Goal: Task Accomplishment & Management: Complete application form

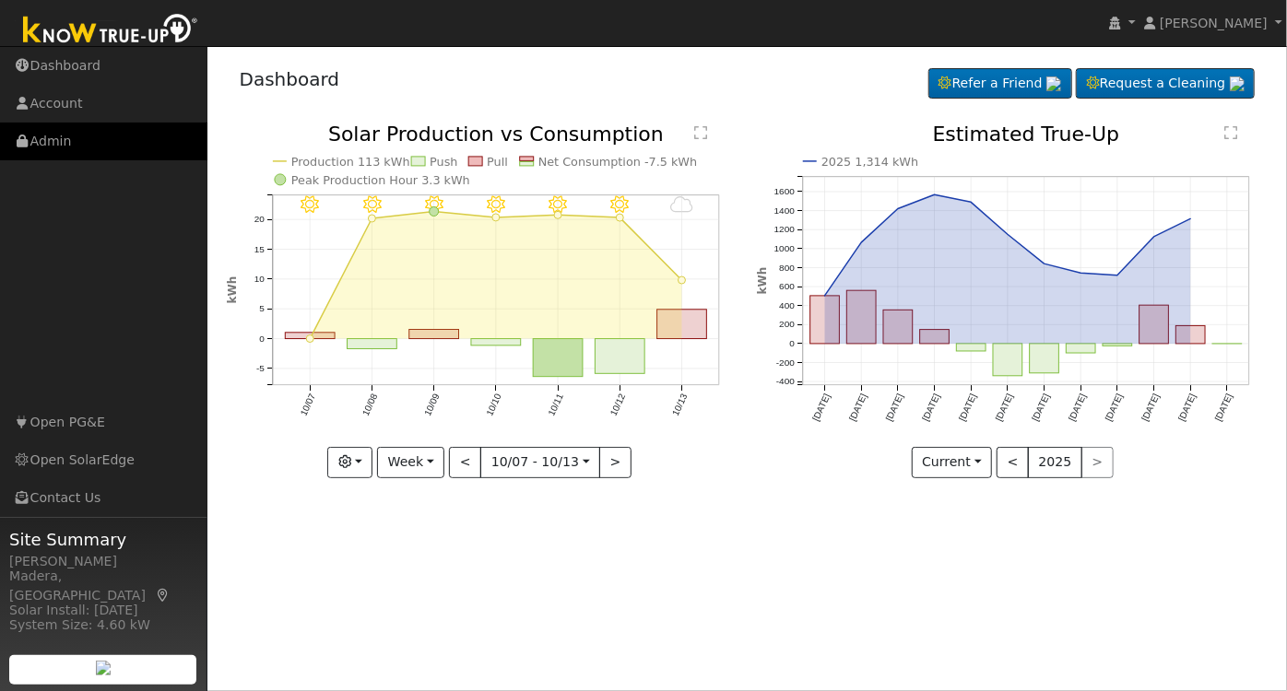
click at [43, 137] on link "Admin" at bounding box center [103, 142] width 207 height 38
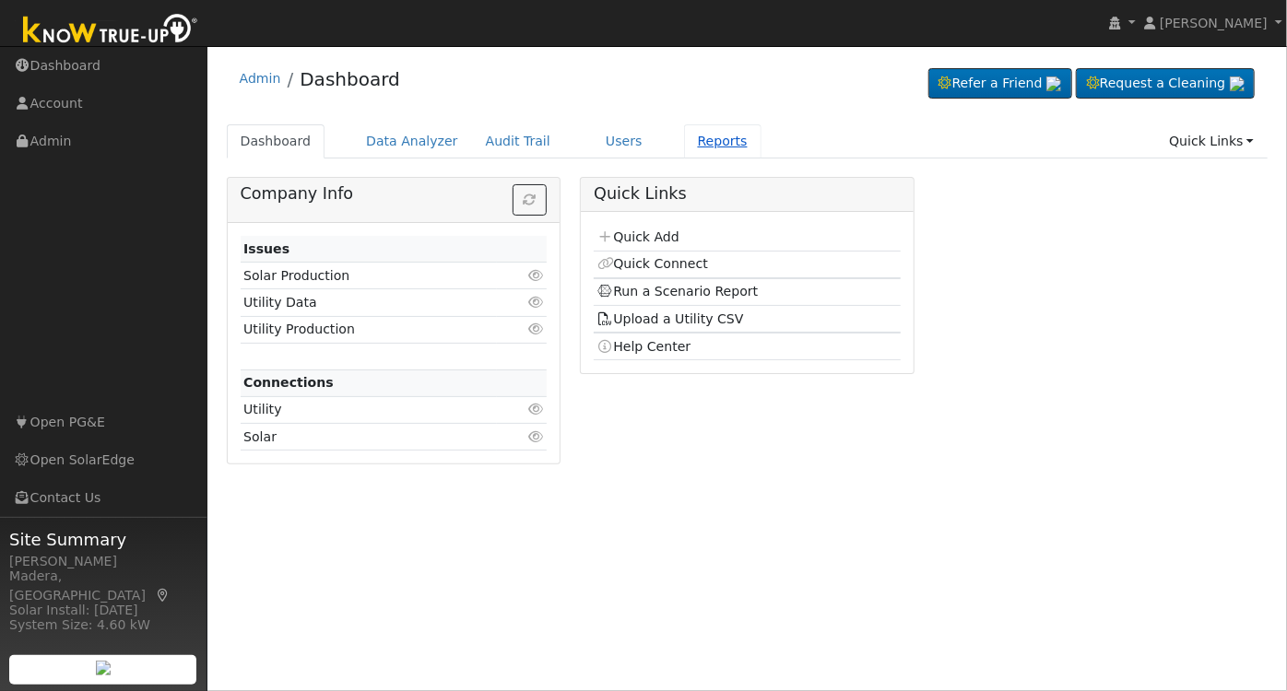
click at [684, 137] on link "Reports" at bounding box center [722, 141] width 77 height 34
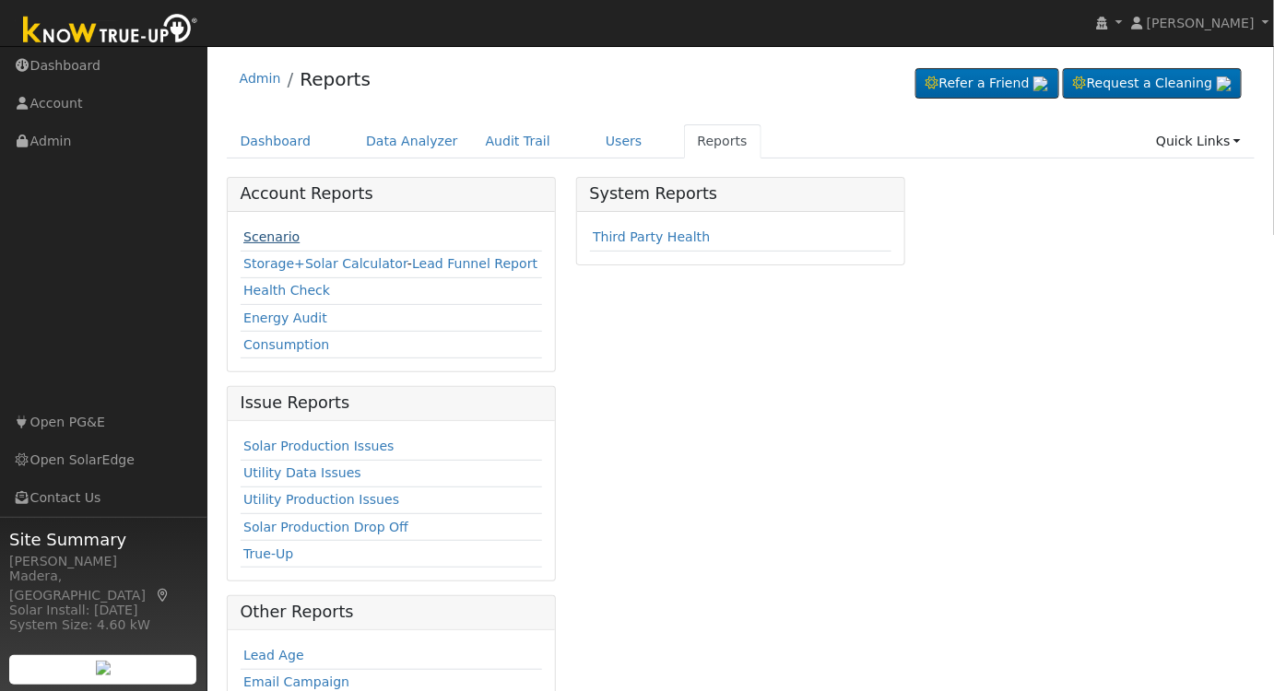
click at [274, 231] on link "Scenario" at bounding box center [271, 236] width 56 height 15
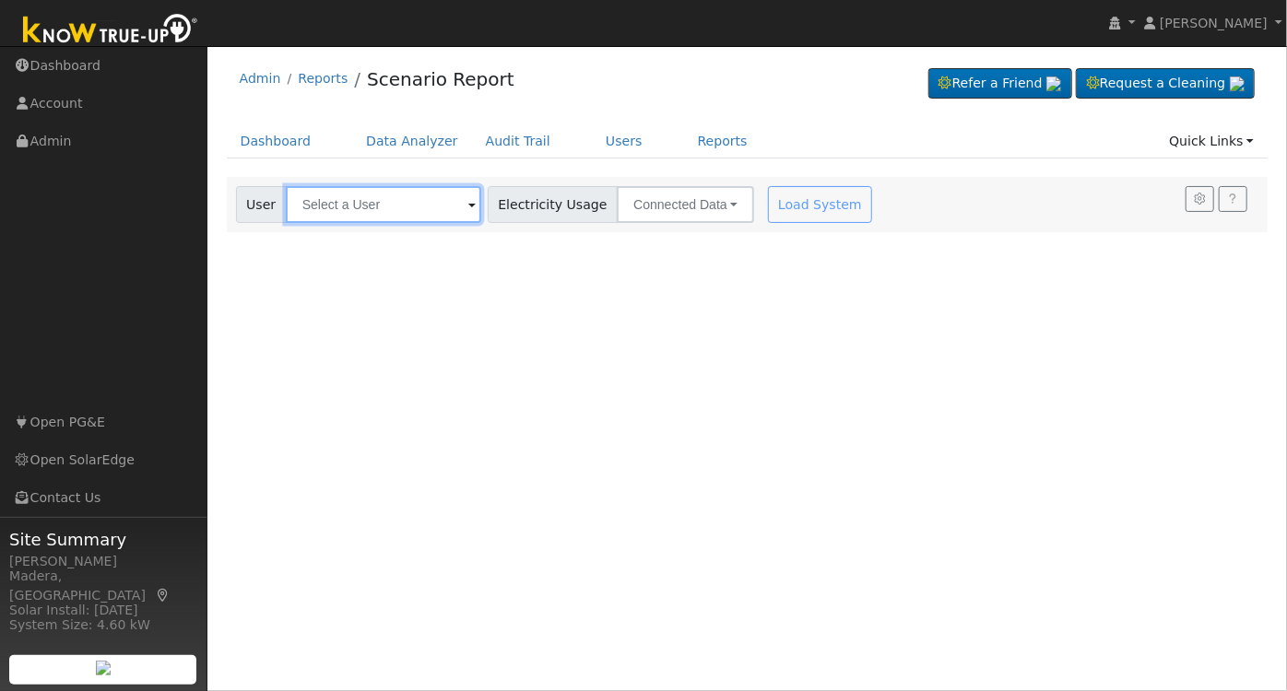
click at [393, 206] on input "text" at bounding box center [383, 204] width 195 height 37
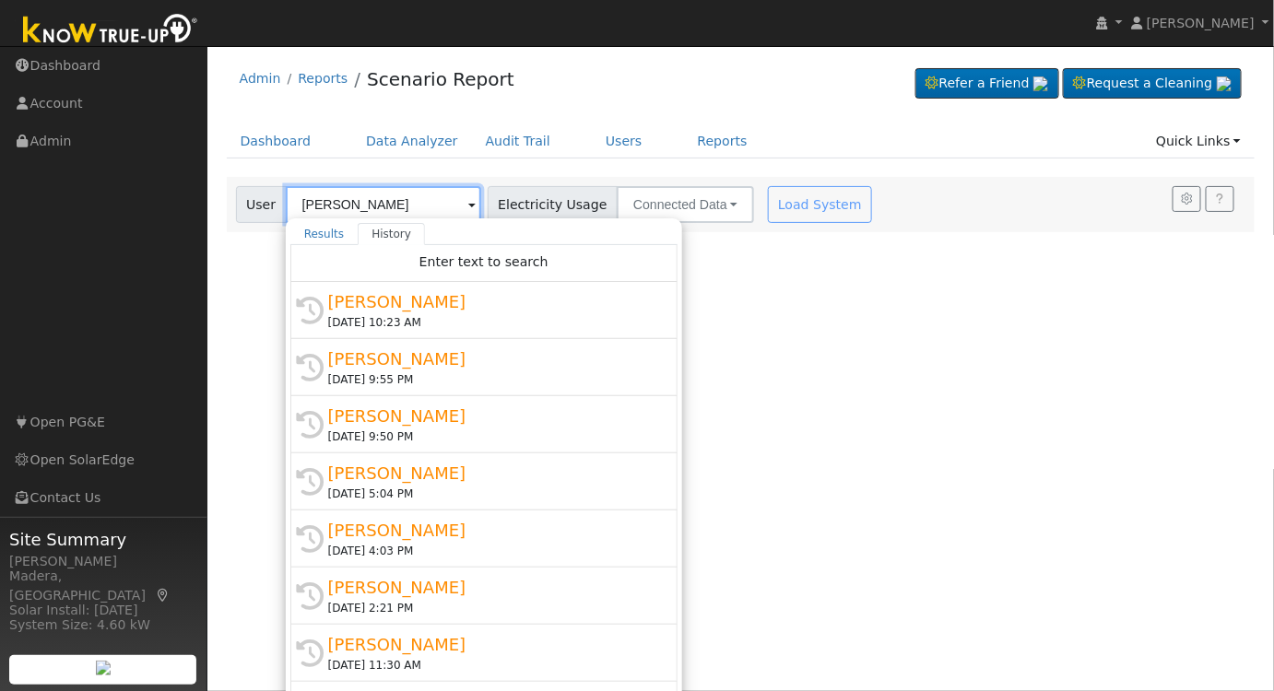
type input "[PERSON_NAME]"
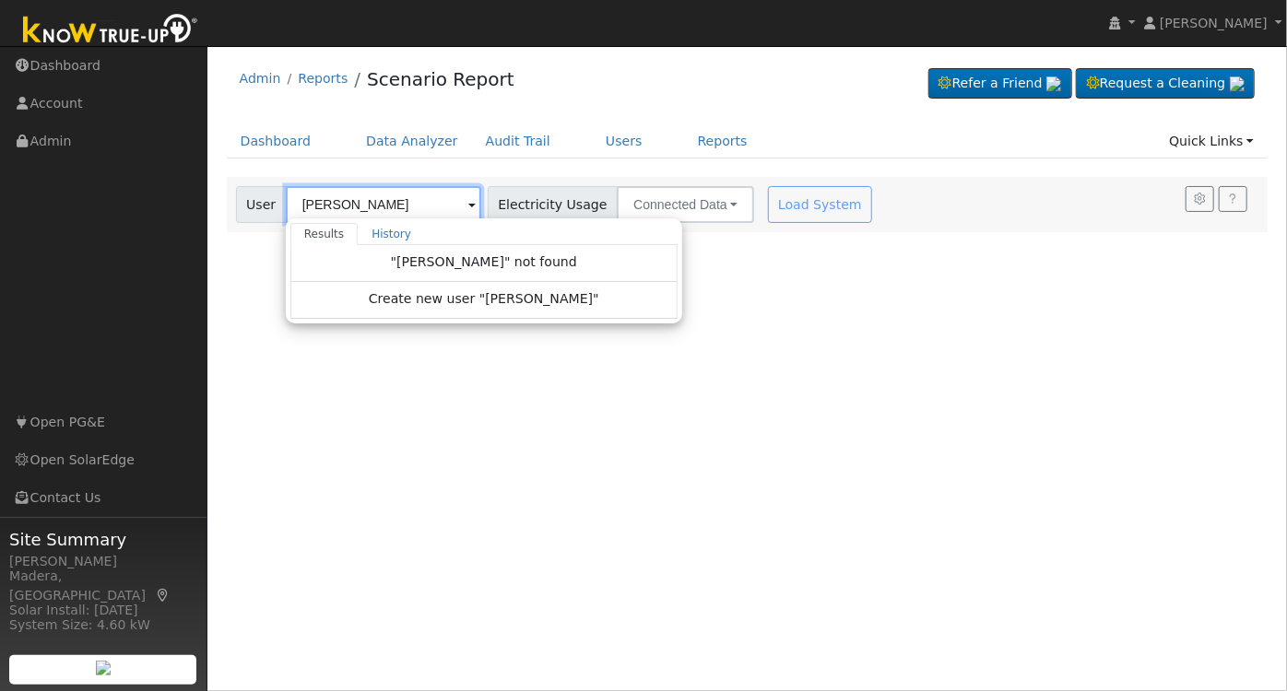
drag, startPoint x: 417, startPoint y: 206, endPoint x: 257, endPoint y: 210, distance: 160.4
click at [257, 210] on div "User james macedo Results History "james macedo" not found Create new user "jam…" at bounding box center [358, 204] width 245 height 37
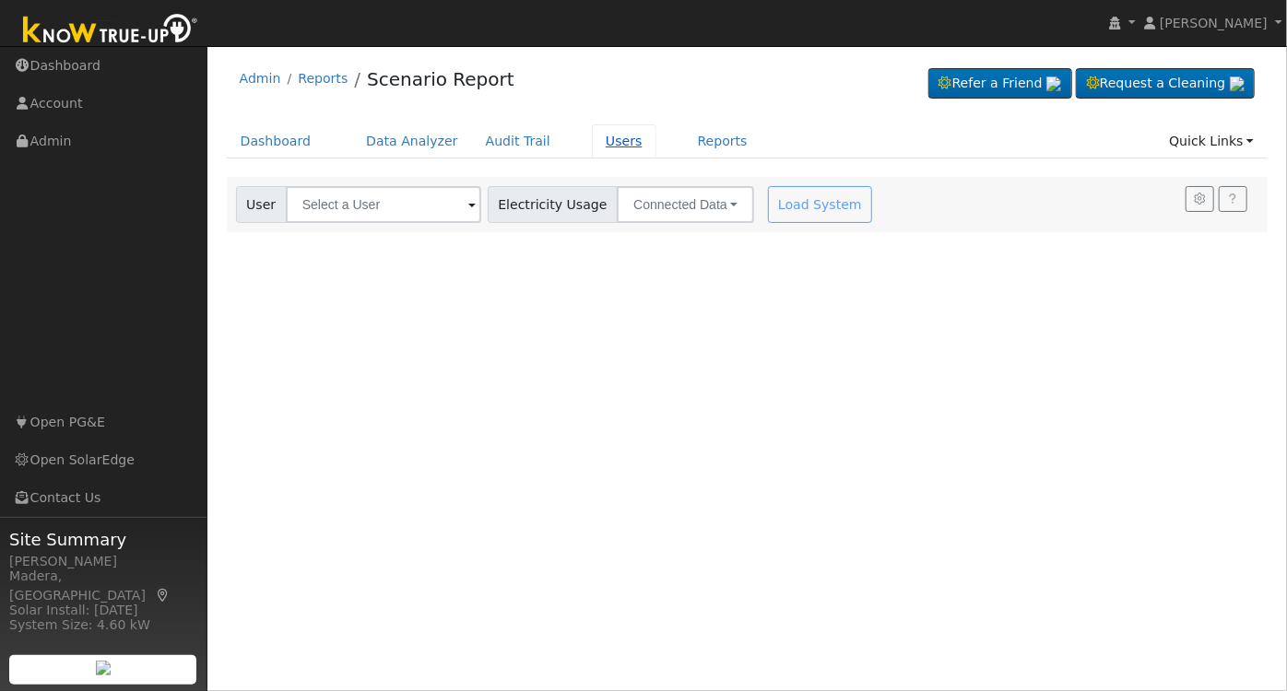
click at [592, 140] on link "Users" at bounding box center [624, 141] width 65 height 34
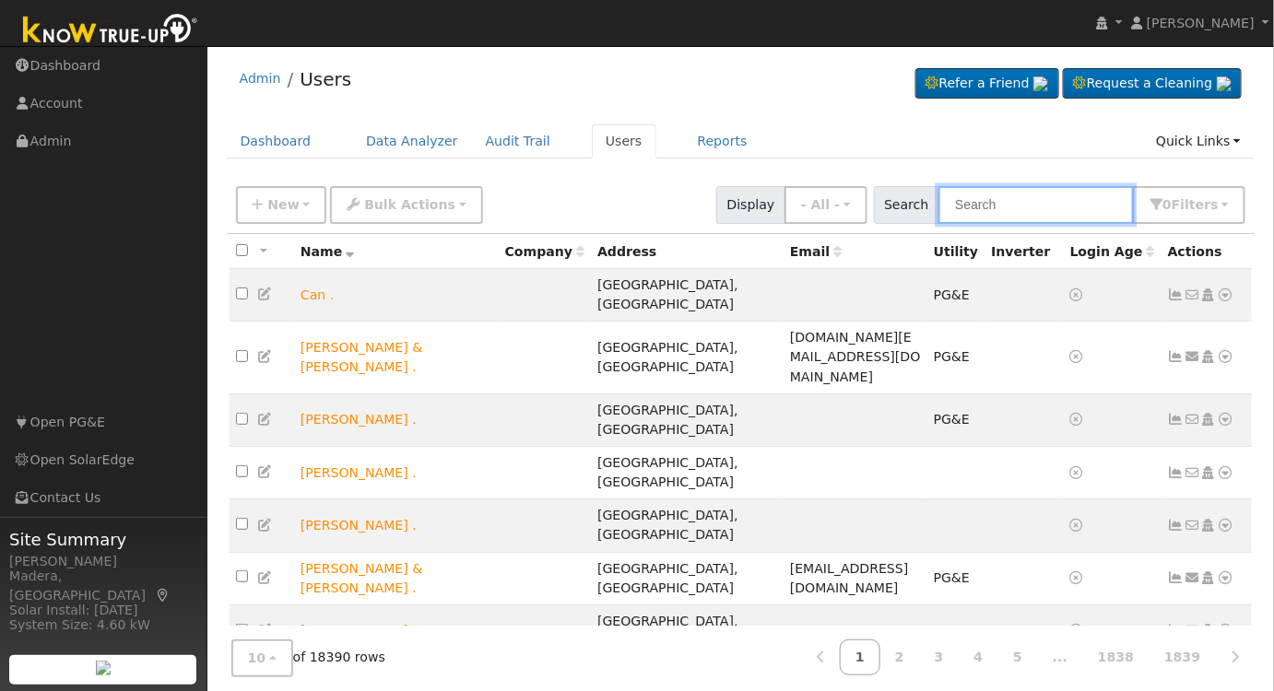
click at [1032, 206] on input "text" at bounding box center [1035, 205] width 195 height 38
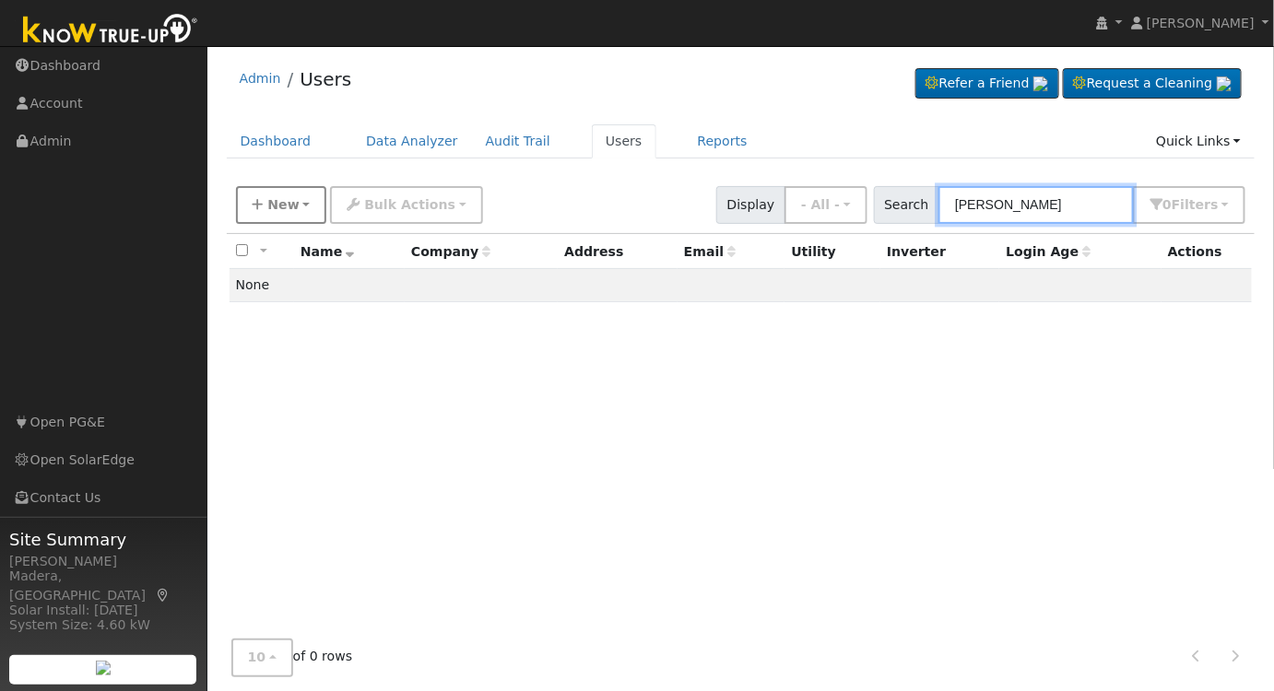
type input "james macedo"
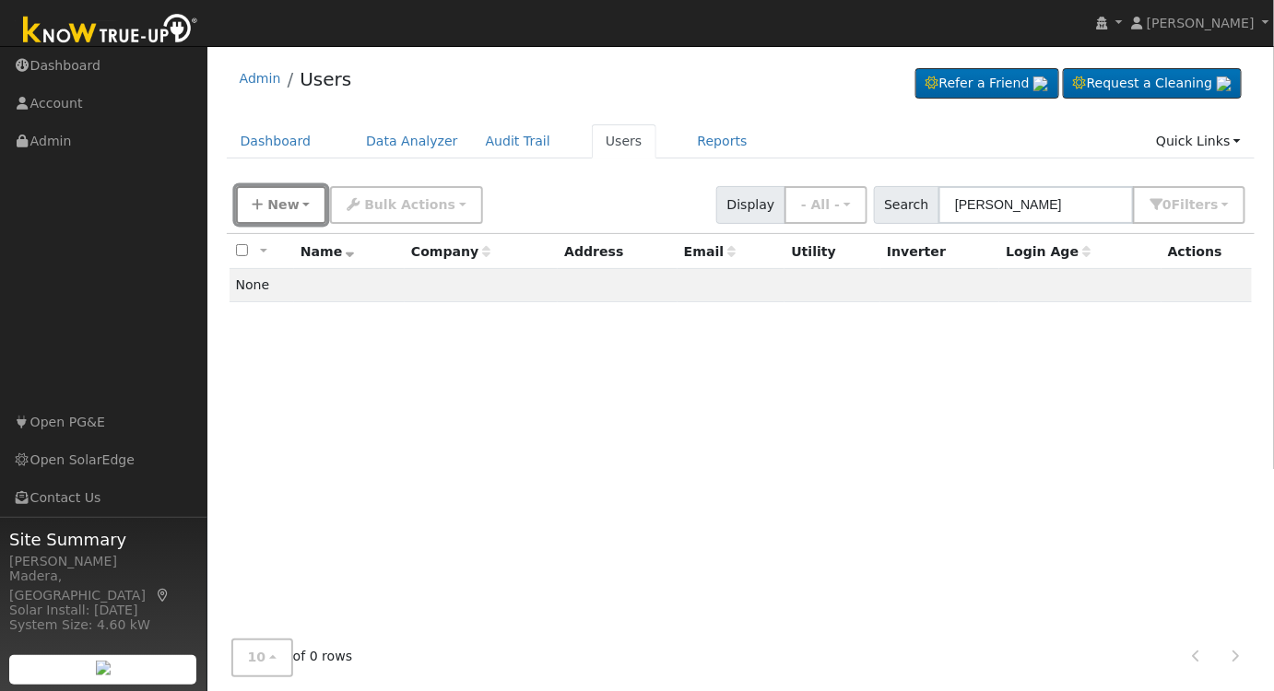
click at [257, 195] on button "New" at bounding box center [281, 205] width 91 height 38
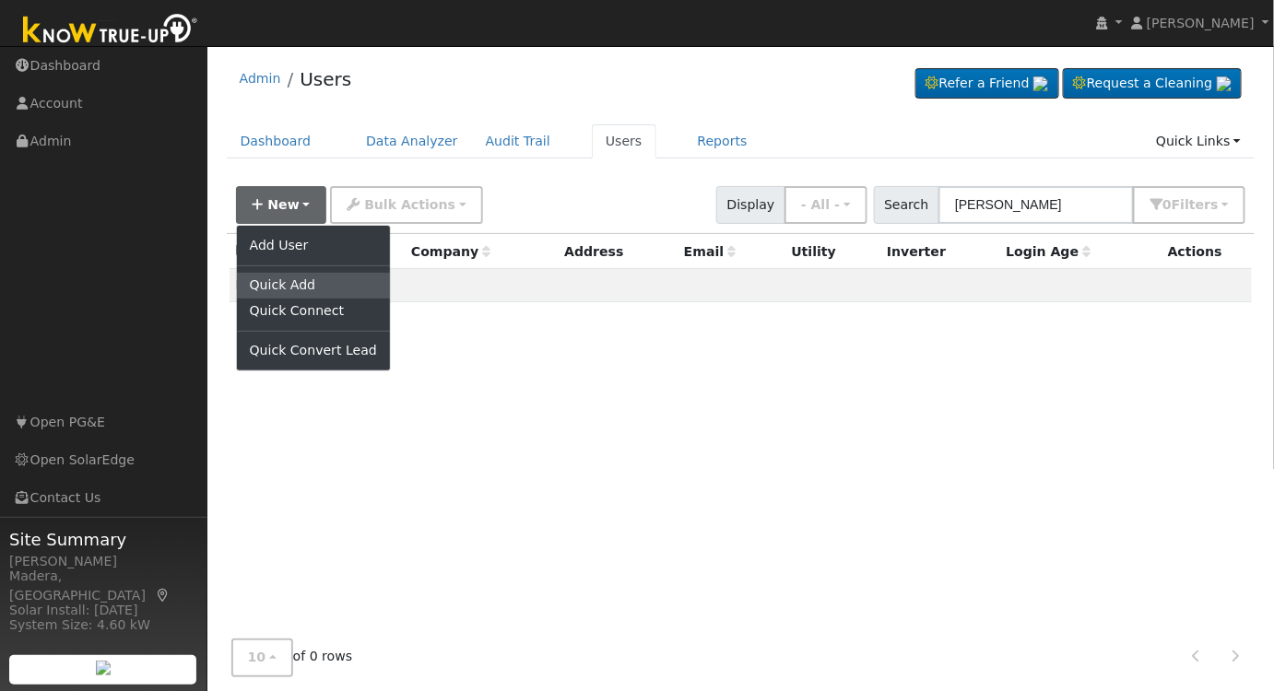
click at [297, 284] on link "Quick Add" at bounding box center [313, 286] width 153 height 26
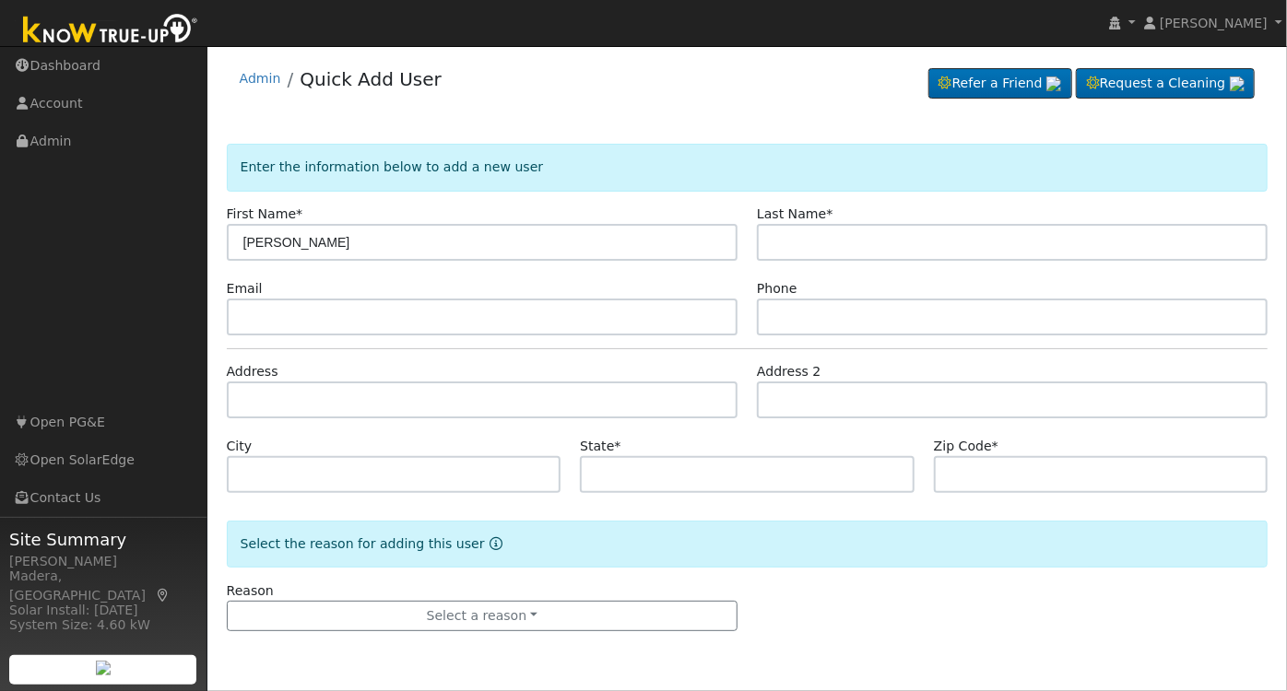
type input "[PERSON_NAME]"
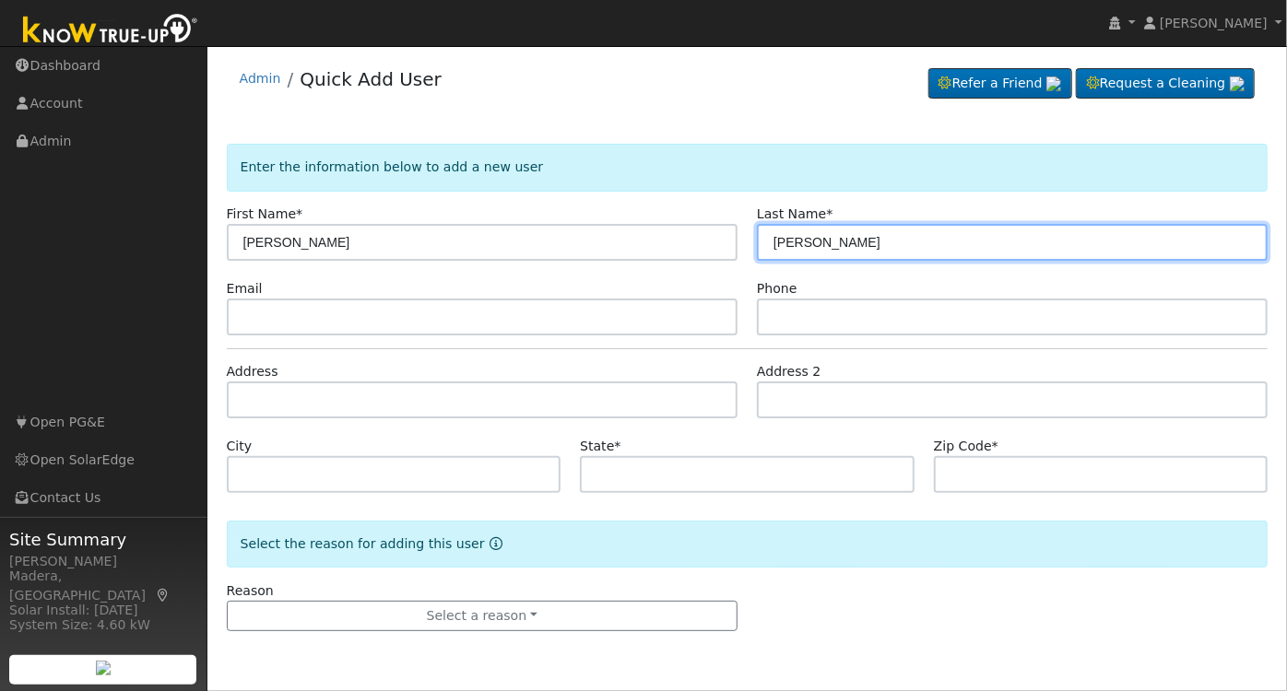
type input "[PERSON_NAME]"
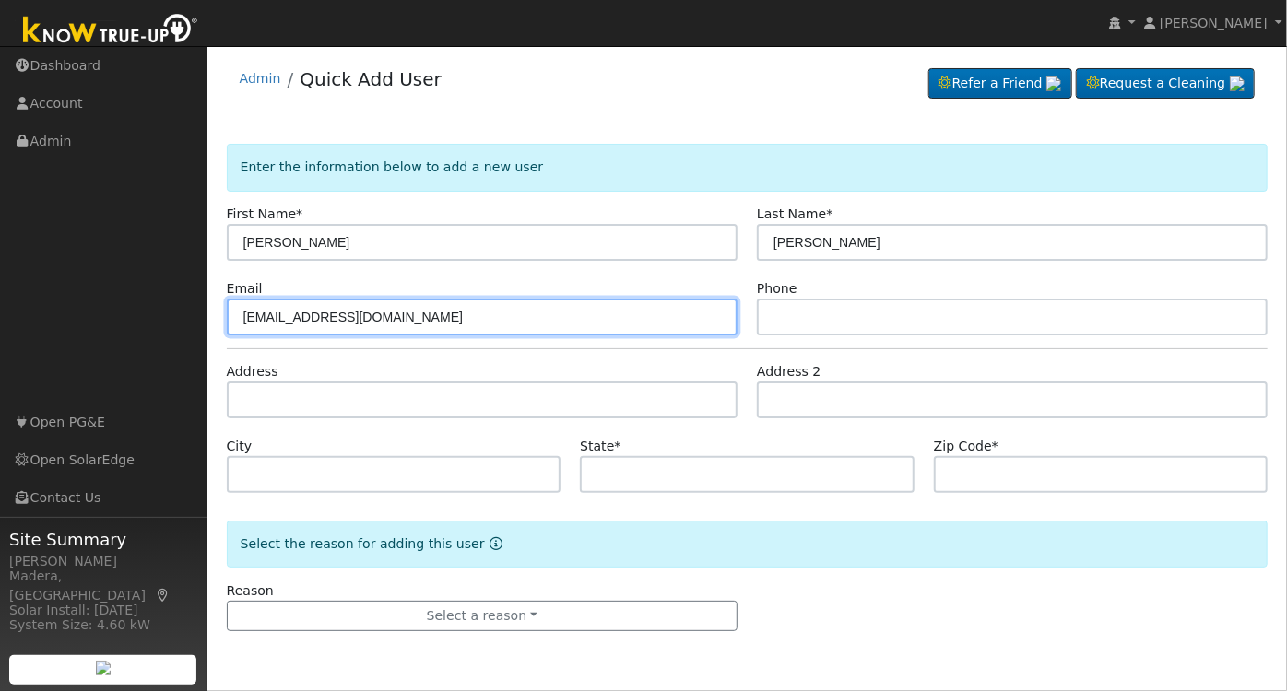
type input "[EMAIL_ADDRESS][DOMAIN_NAME]"
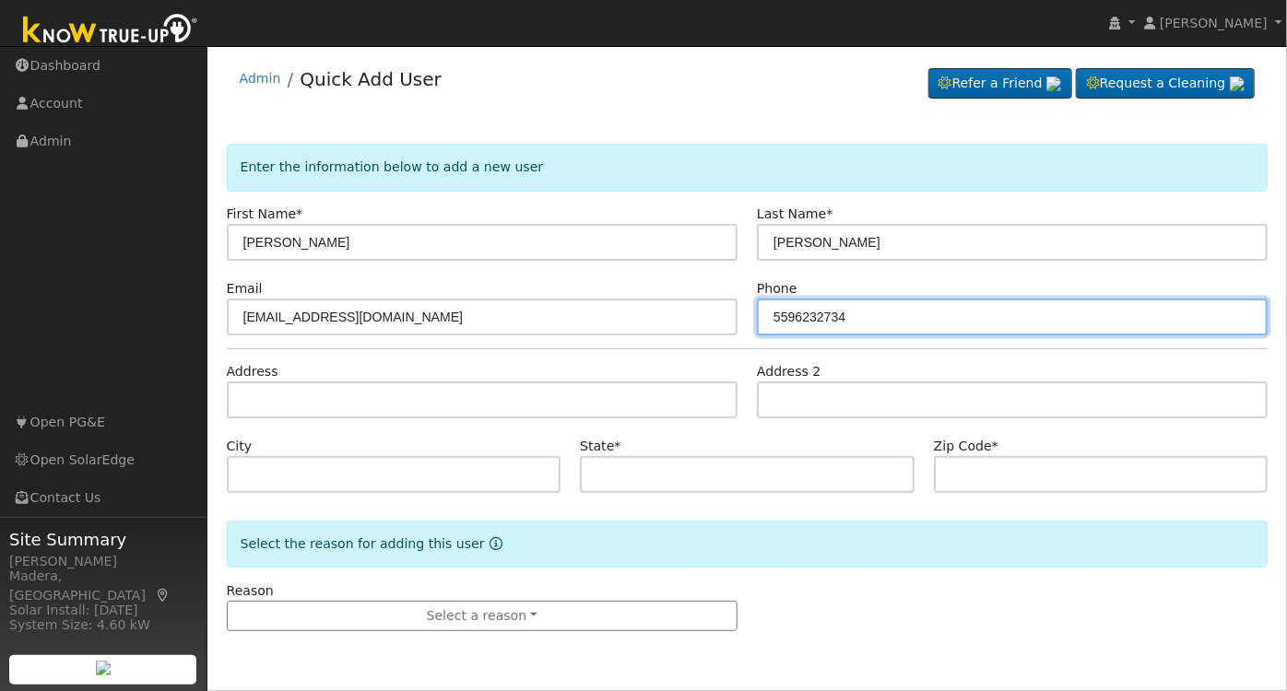
type input "5596232734"
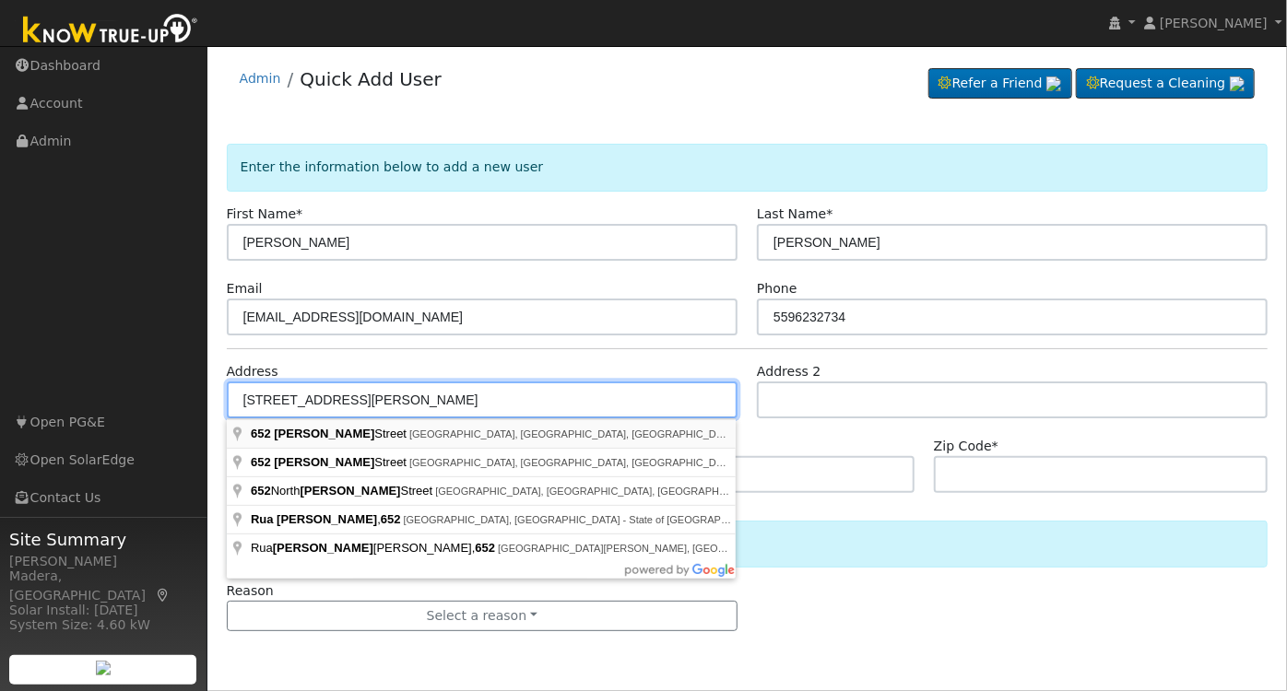
type input "[STREET_ADDRESS][PERSON_NAME]"
type input "Tulare"
type input "CA"
type input "93274"
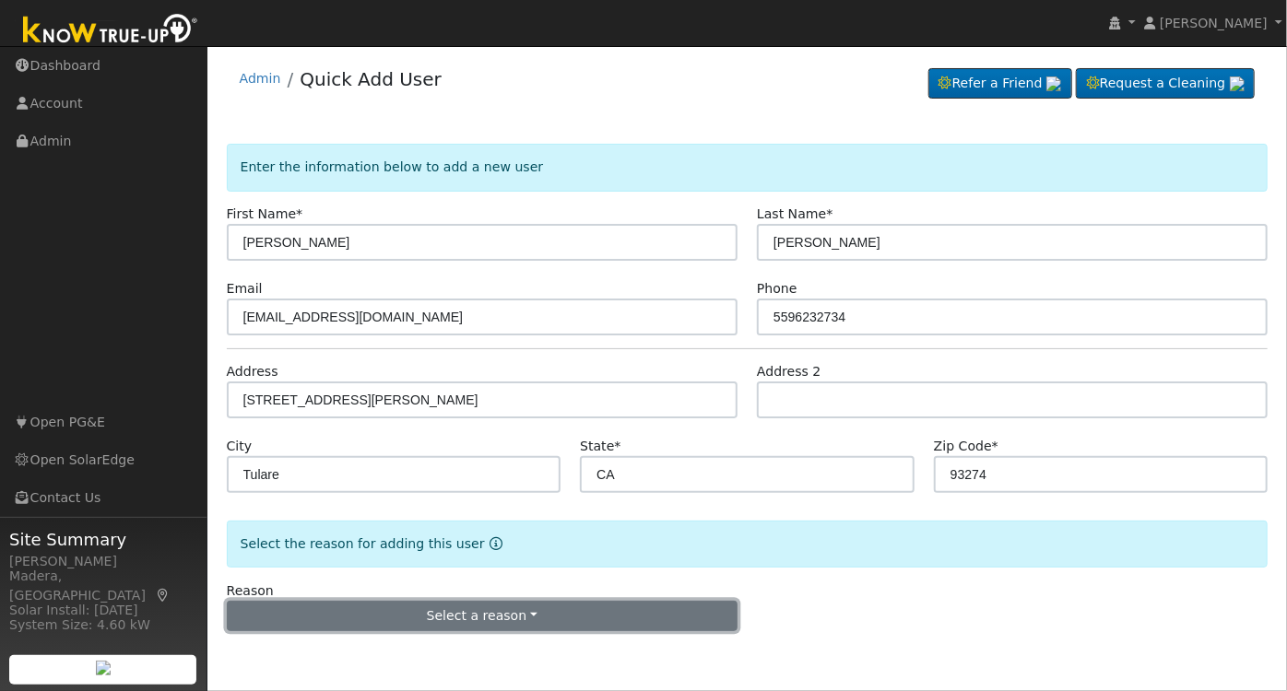
click at [475, 610] on button "Select a reason" at bounding box center [482, 616] width 511 height 31
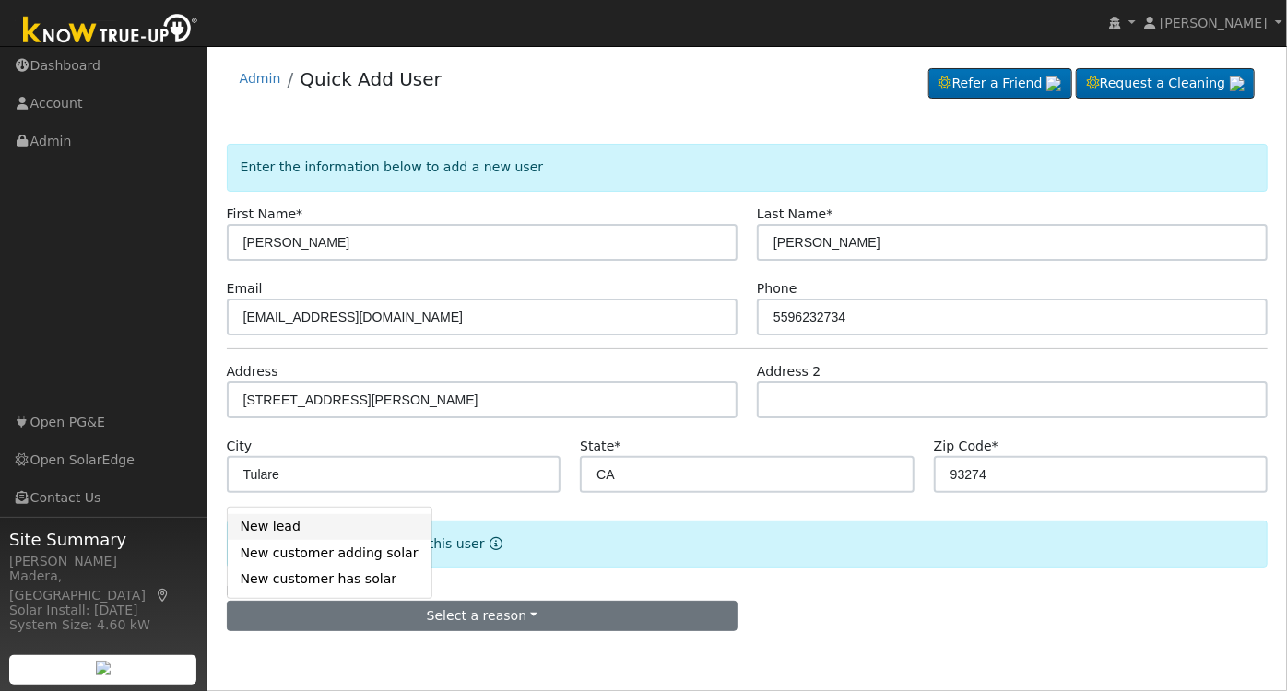
click at [279, 525] on link "New lead" at bounding box center [330, 527] width 204 height 26
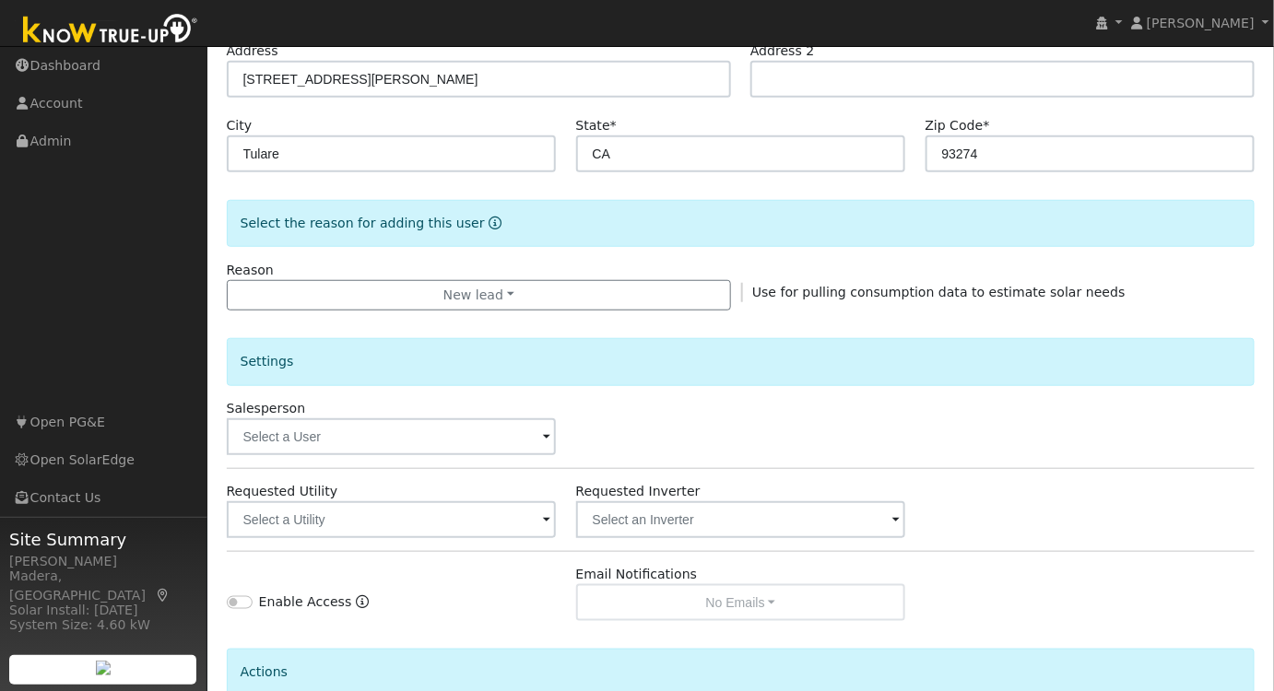
scroll to position [335, 0]
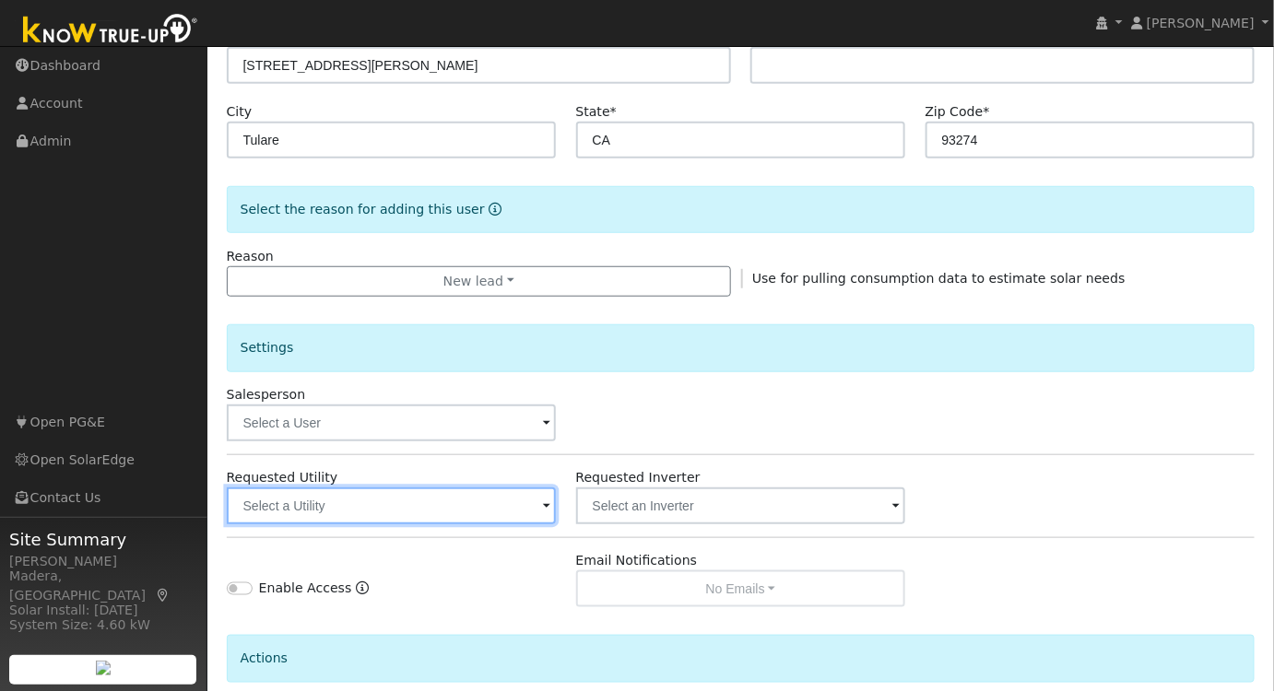
click at [444, 514] on input "text" at bounding box center [392, 506] width 330 height 37
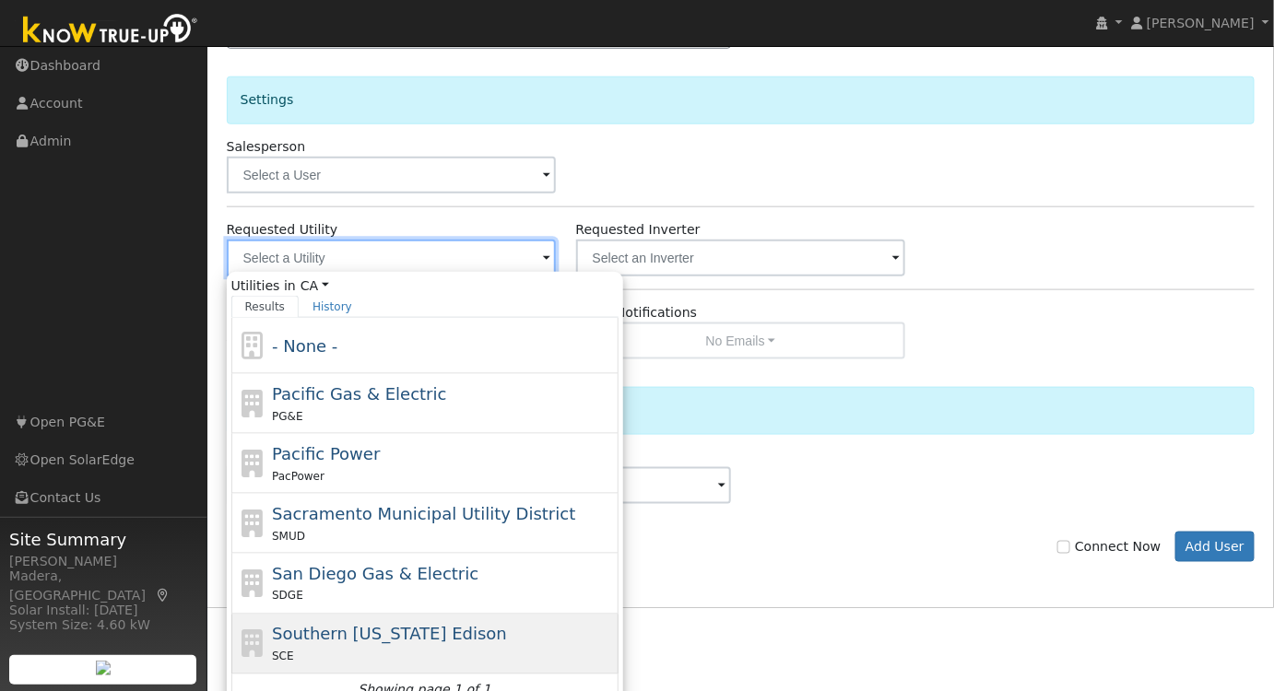
scroll to position [598, 0]
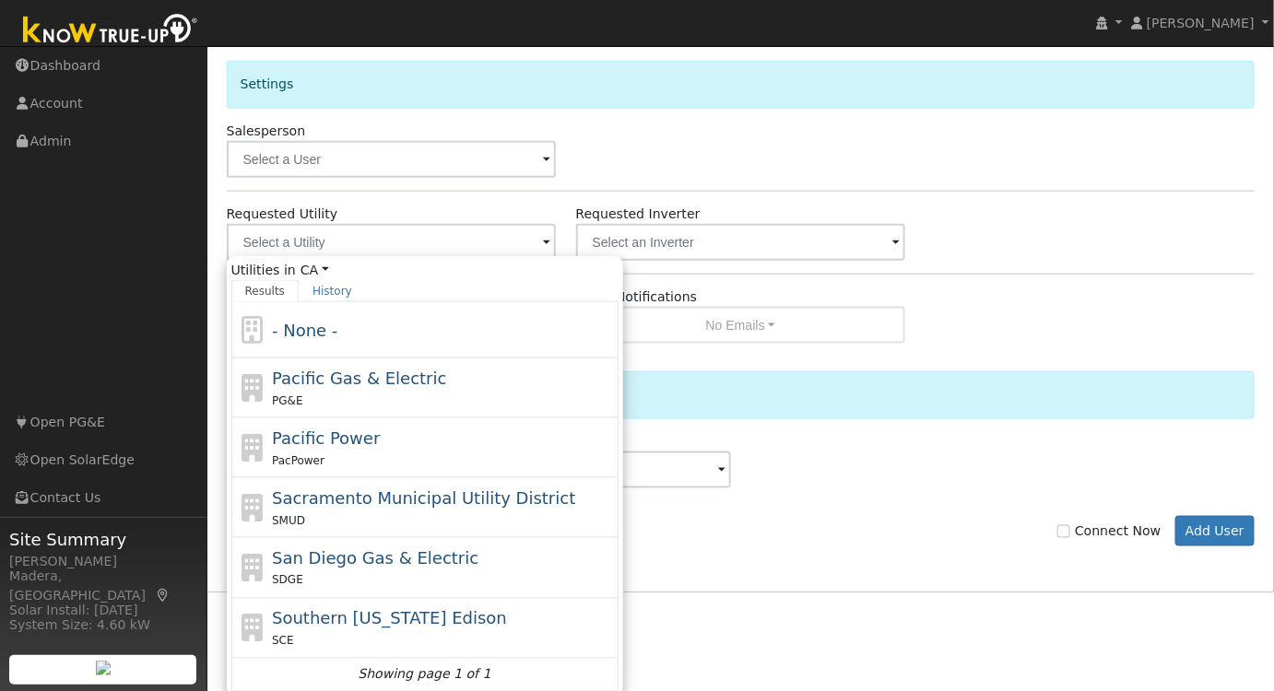
click at [425, 612] on span "Southern California Edison" at bounding box center [389, 618] width 235 height 19
type input "Southern California Edison"
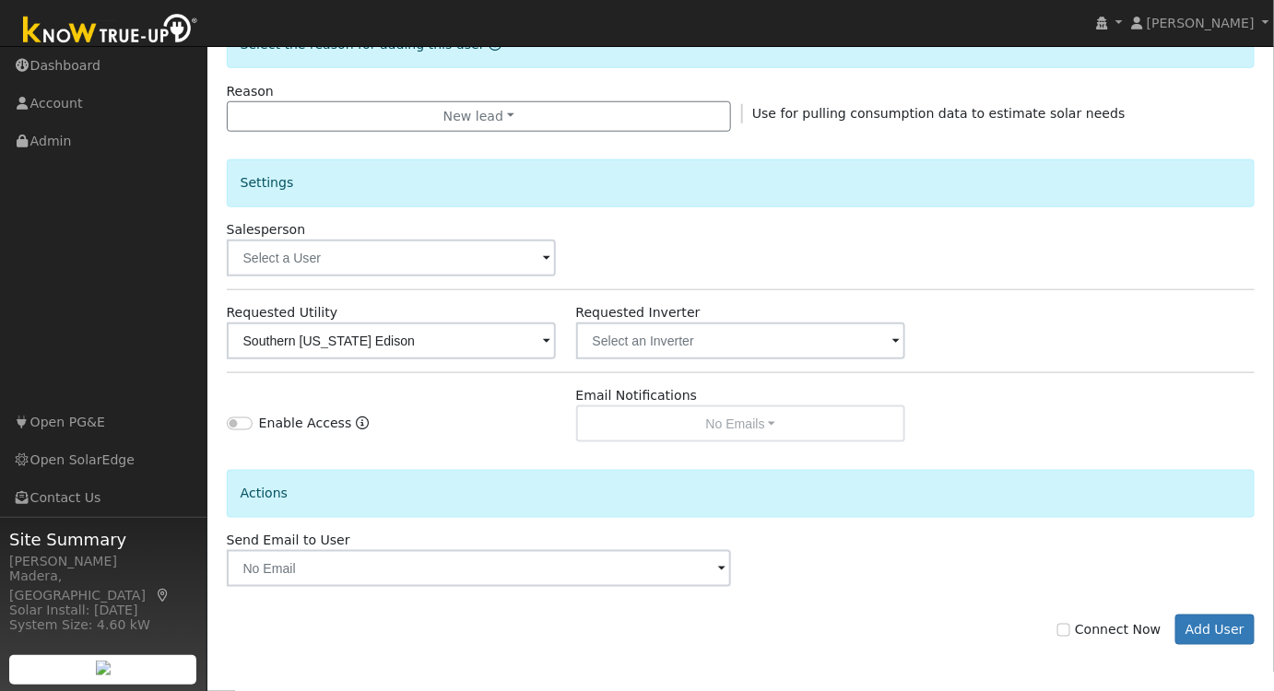
scroll to position [496, 0]
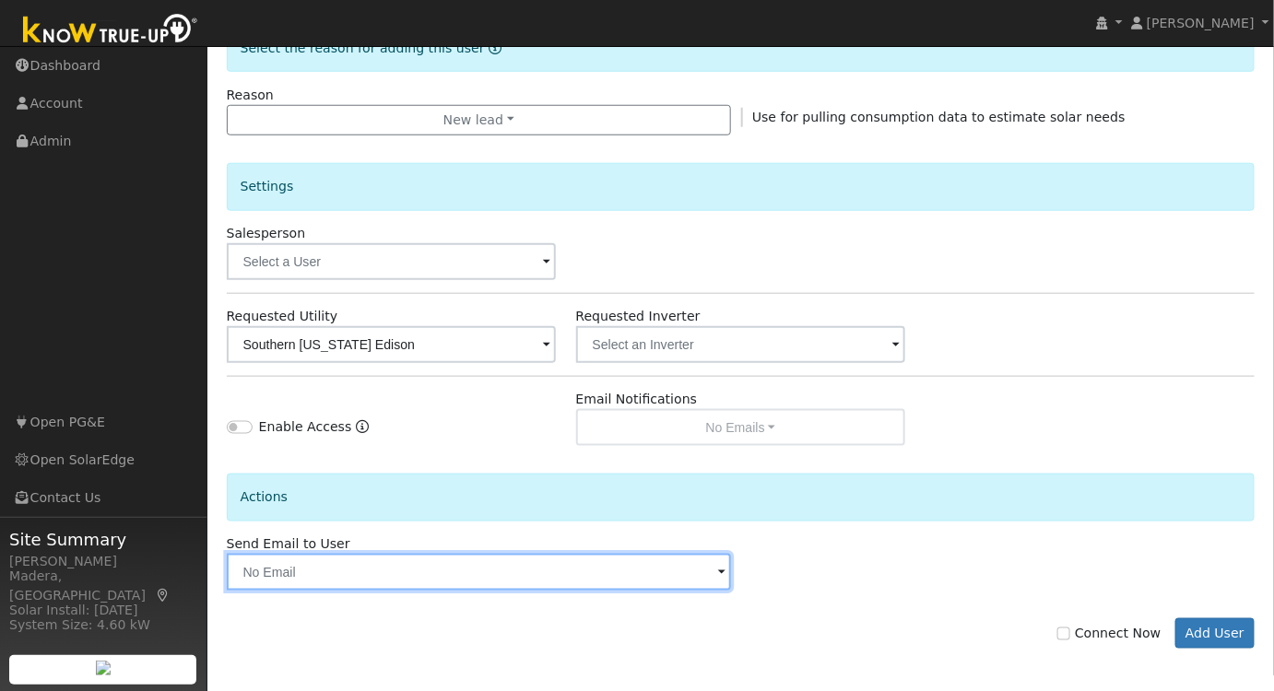
click at [547, 565] on input "text" at bounding box center [479, 572] width 504 height 37
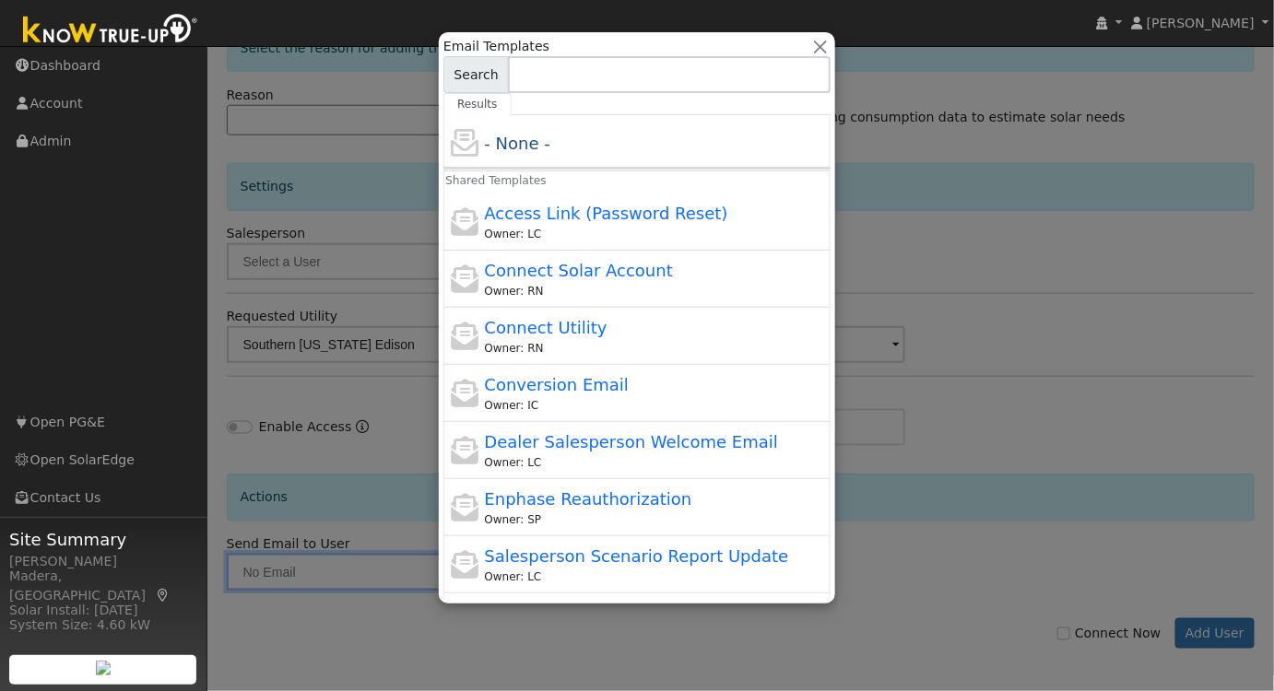
click at [584, 342] on div "Owner: RN" at bounding box center [656, 348] width 342 height 17
type input "Connect Utility"
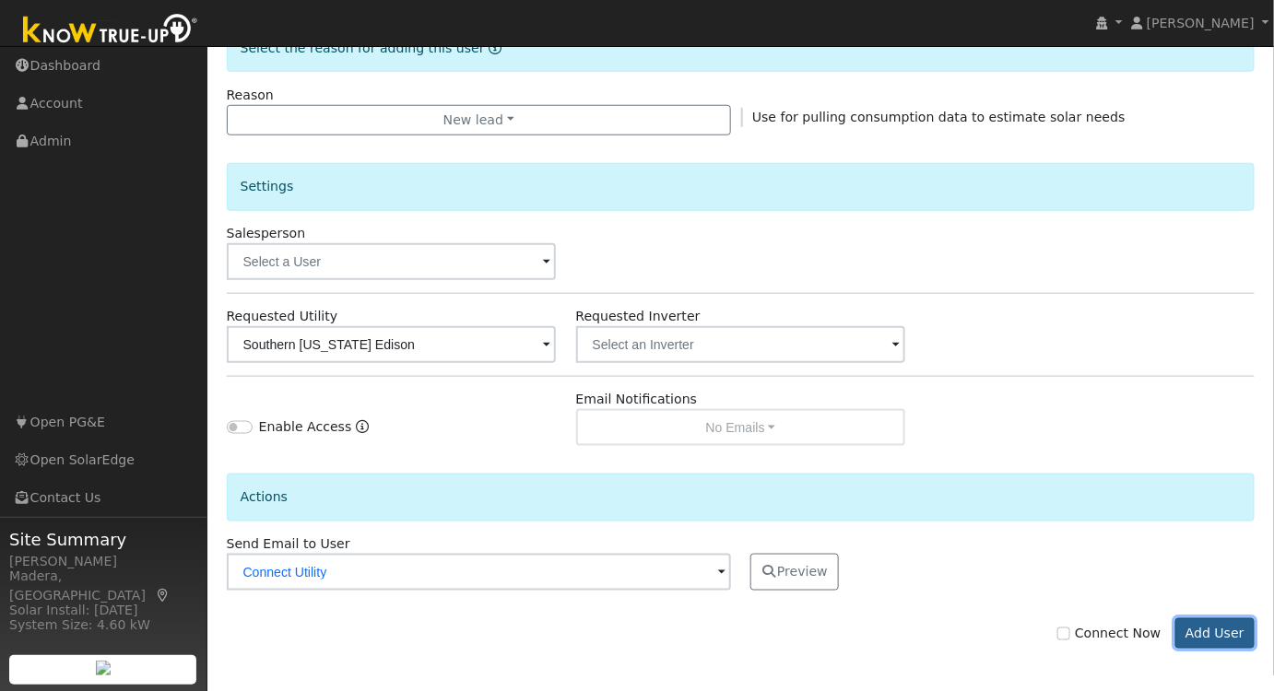
click at [1225, 630] on button "Add User" at bounding box center [1215, 633] width 80 height 31
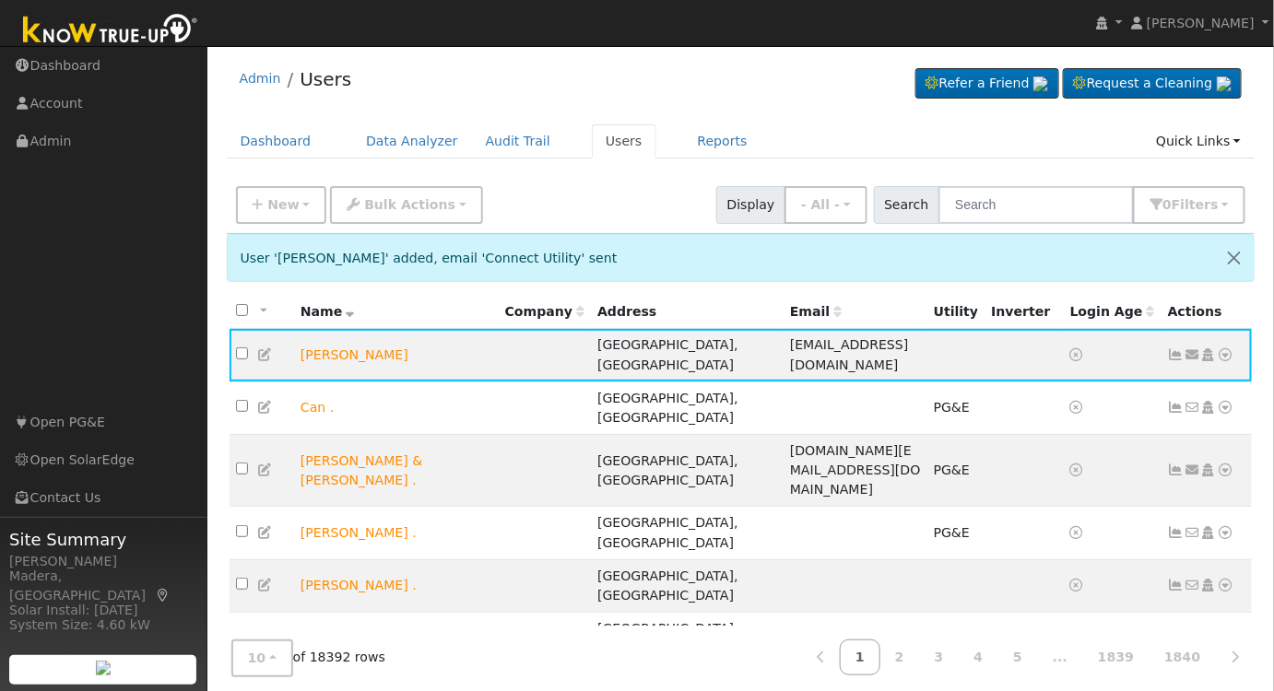
click at [459, 81] on div "Admin Users Refer a Friend Request a Cleaning" at bounding box center [741, 83] width 1028 height 56
